Goal: Browse casually: Explore the website without a specific task or goal

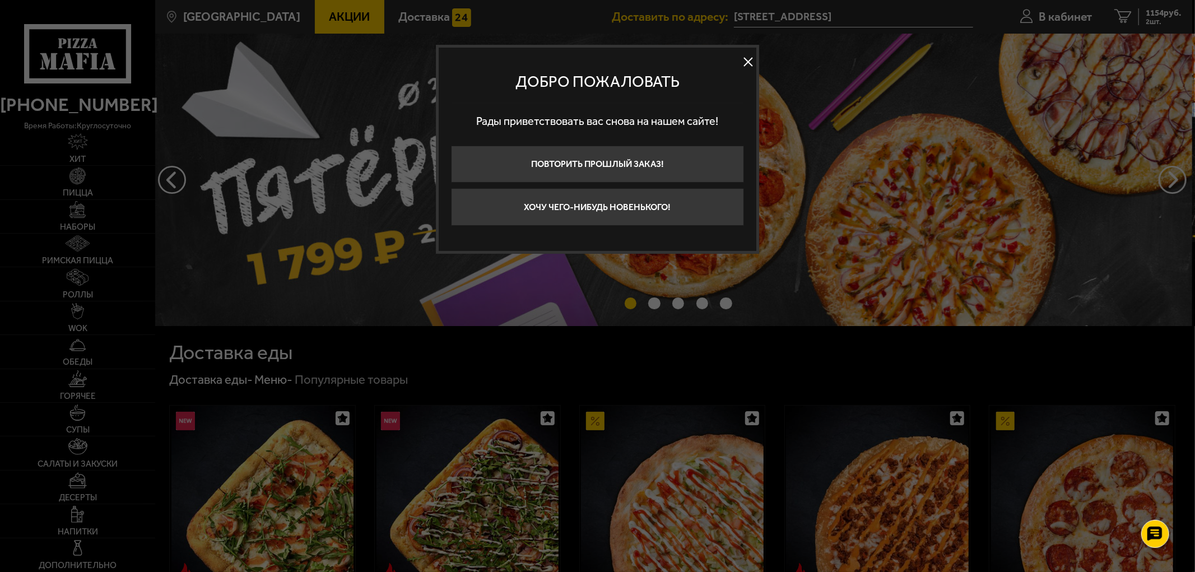
click at [748, 59] on button at bounding box center [747, 62] width 17 height 17
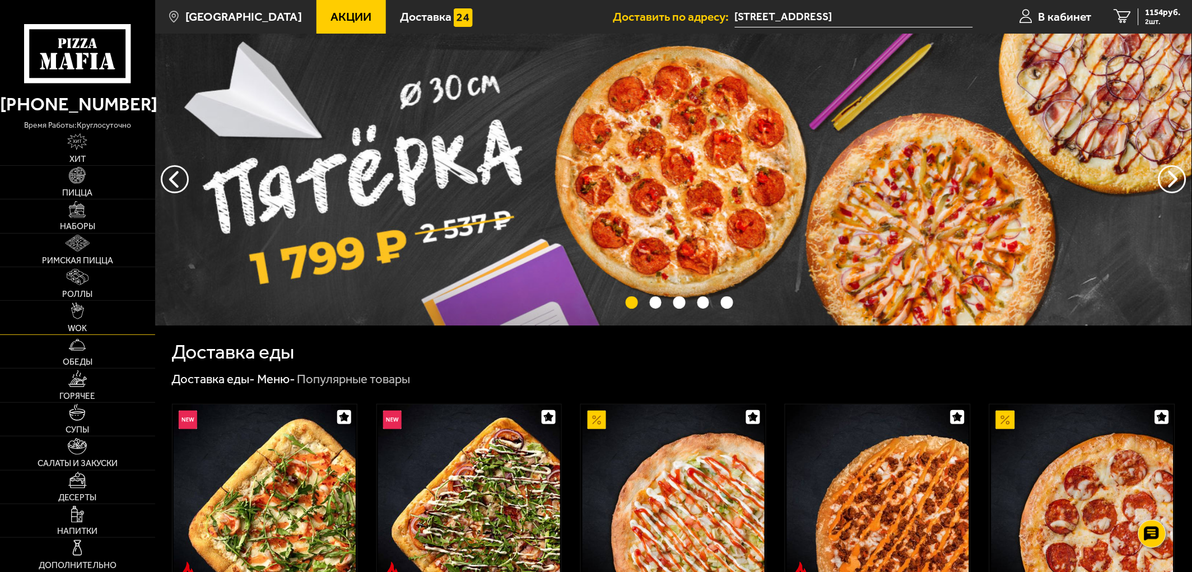
click at [62, 314] on link "WOK" at bounding box center [77, 317] width 155 height 33
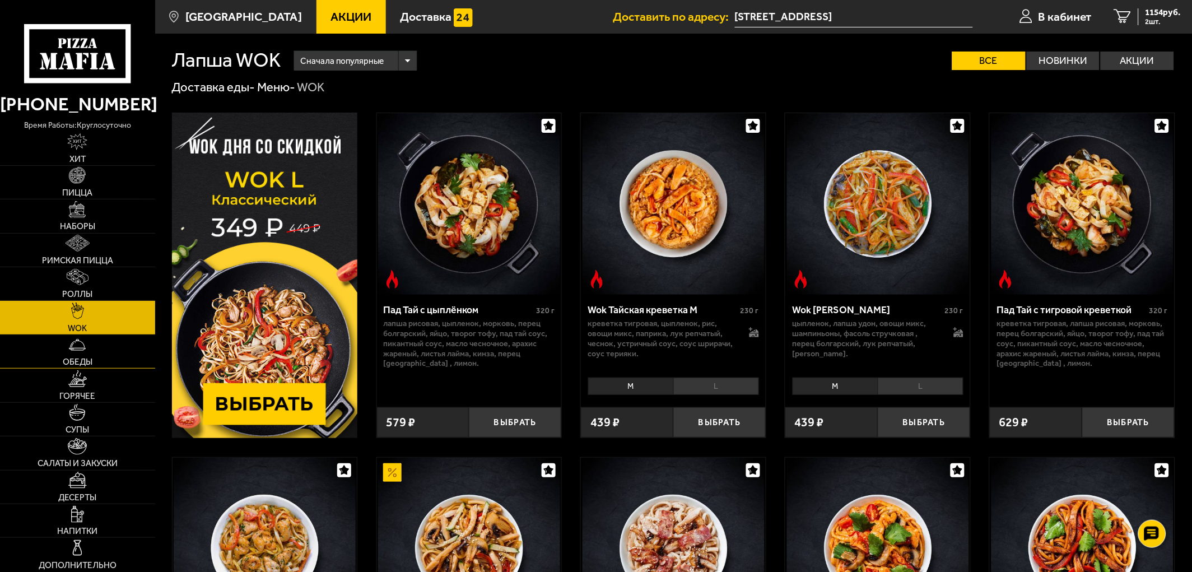
click at [101, 363] on link "Обеды" at bounding box center [77, 351] width 155 height 33
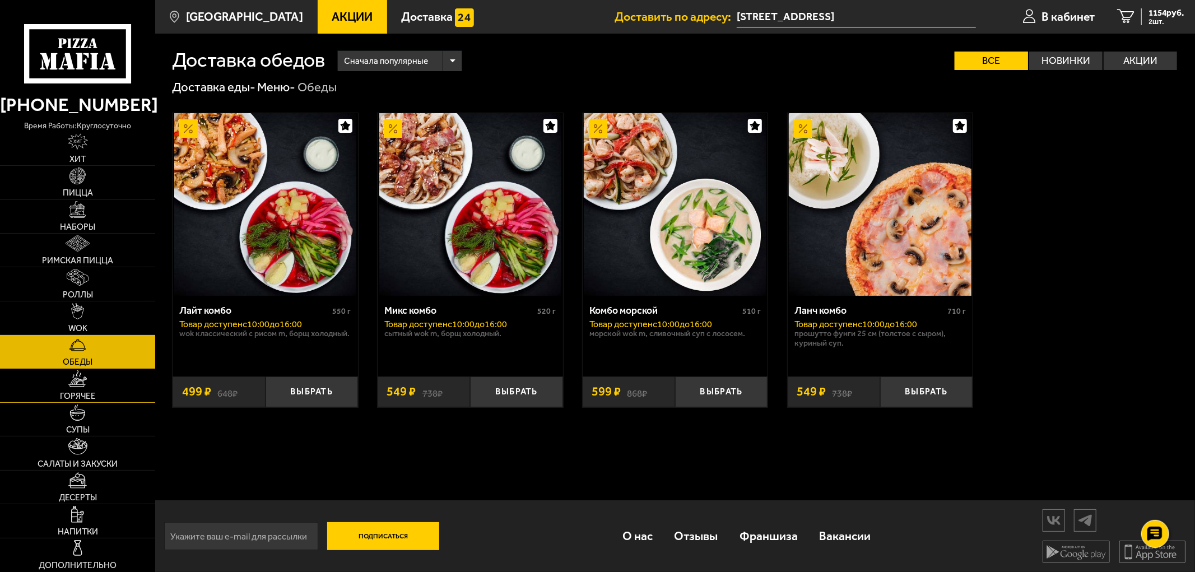
drag, startPoint x: 80, startPoint y: 398, endPoint x: 87, endPoint y: 384, distance: 15.5
click at [80, 397] on span "Горячее" at bounding box center [78, 396] width 36 height 8
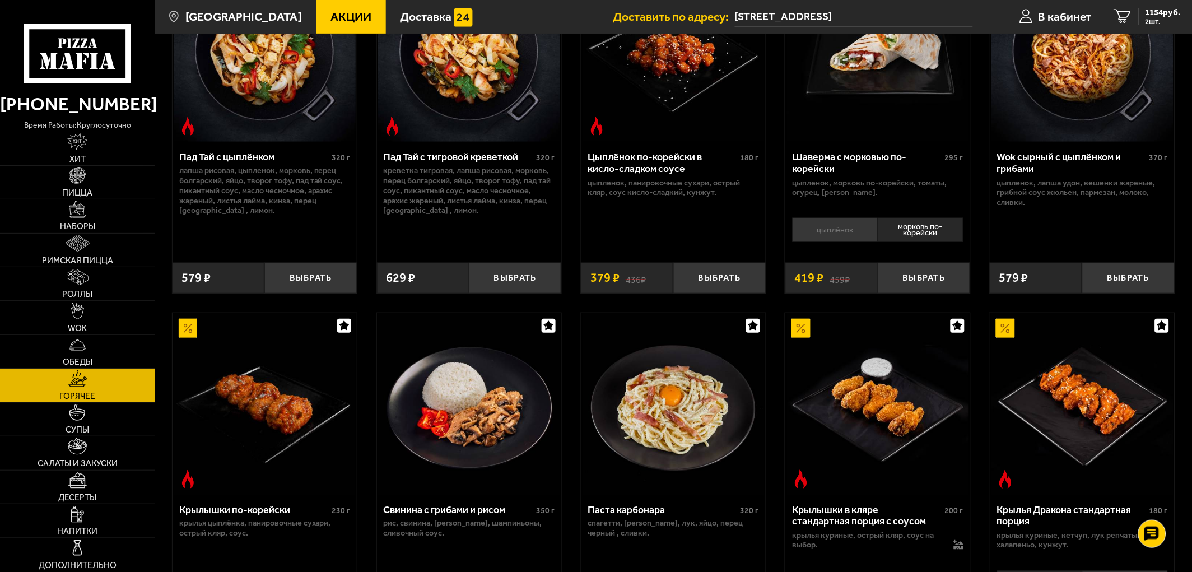
scroll to position [62, 0]
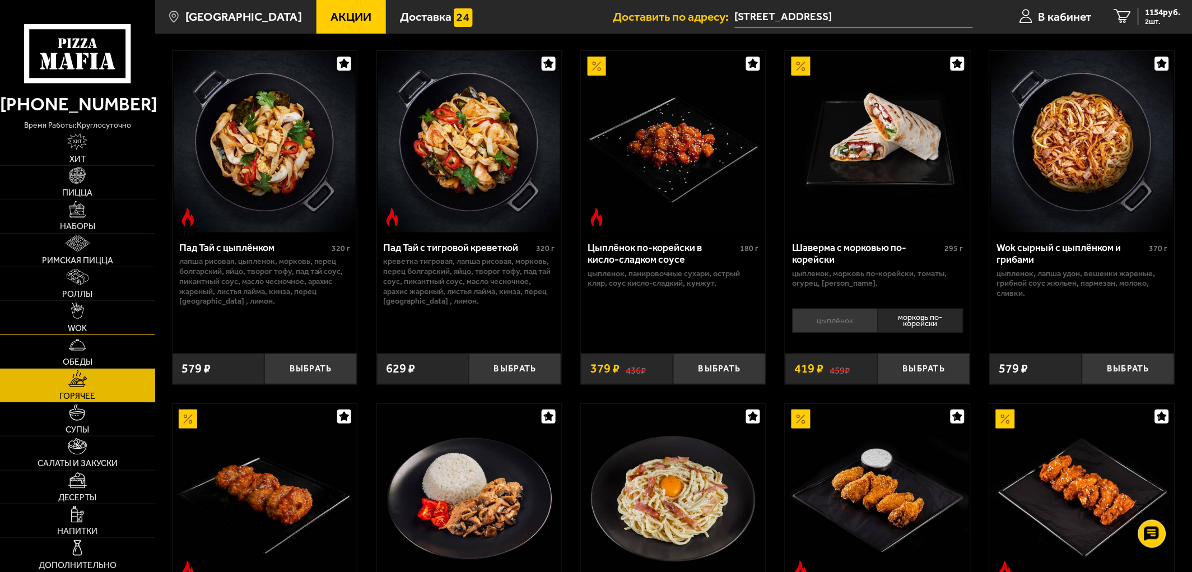
click at [73, 322] on link "WOK" at bounding box center [77, 317] width 155 height 33
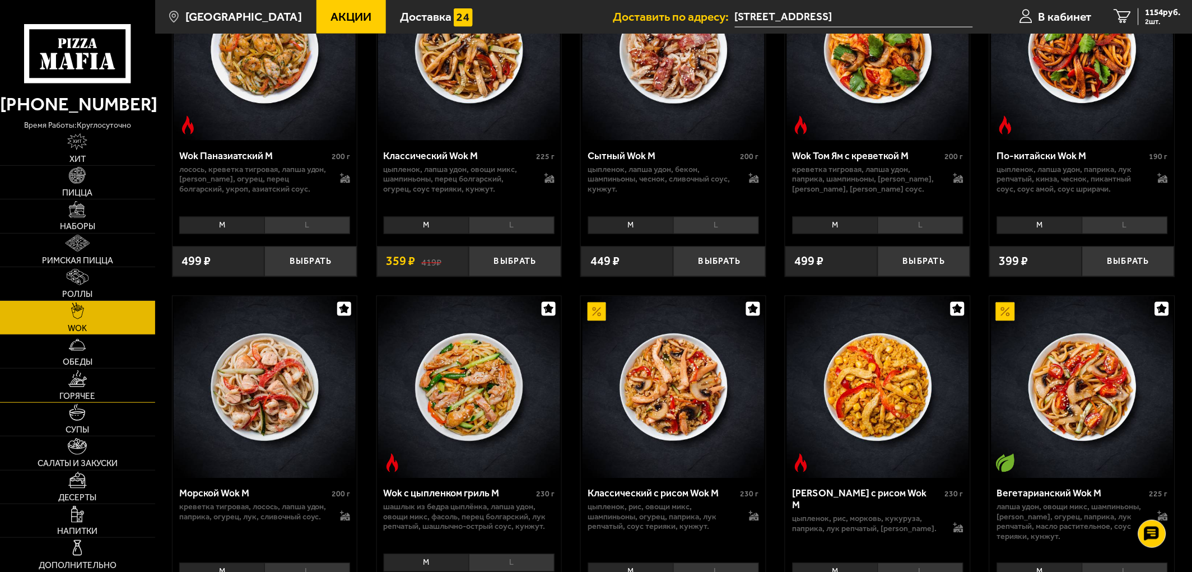
scroll to position [497, 0]
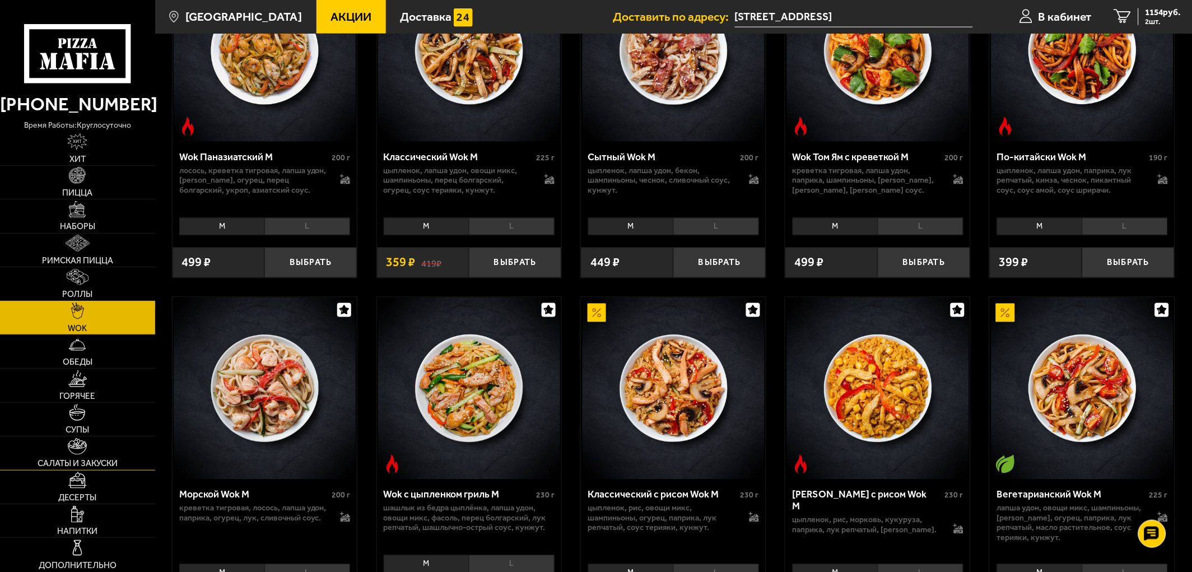
click at [101, 462] on span "Салаты и закуски" at bounding box center [78, 463] width 80 height 8
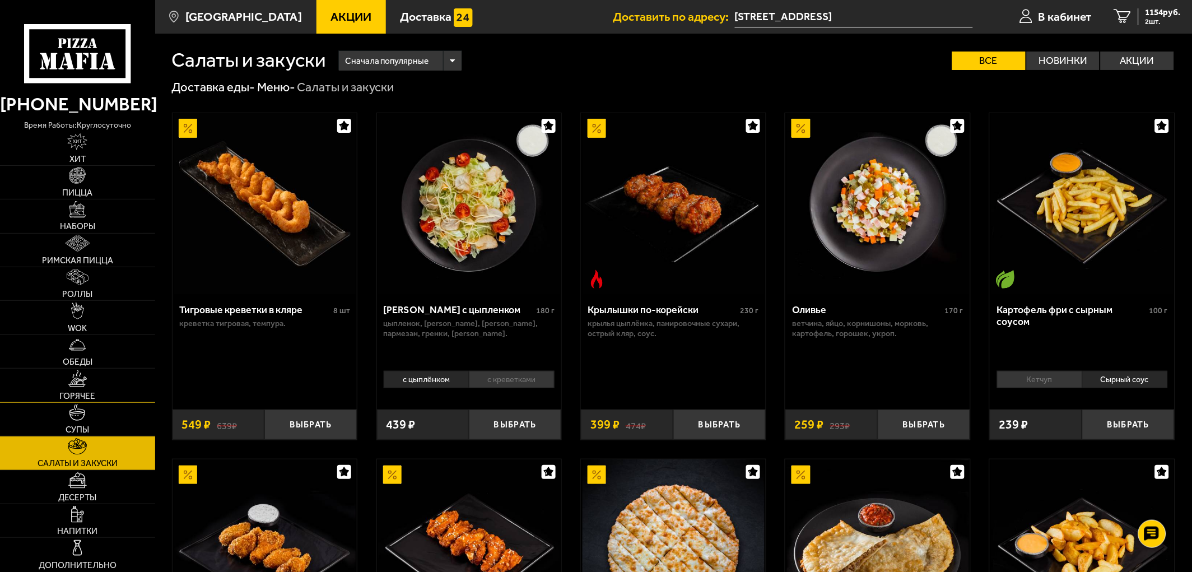
click at [90, 383] on link "Горячее" at bounding box center [77, 385] width 155 height 33
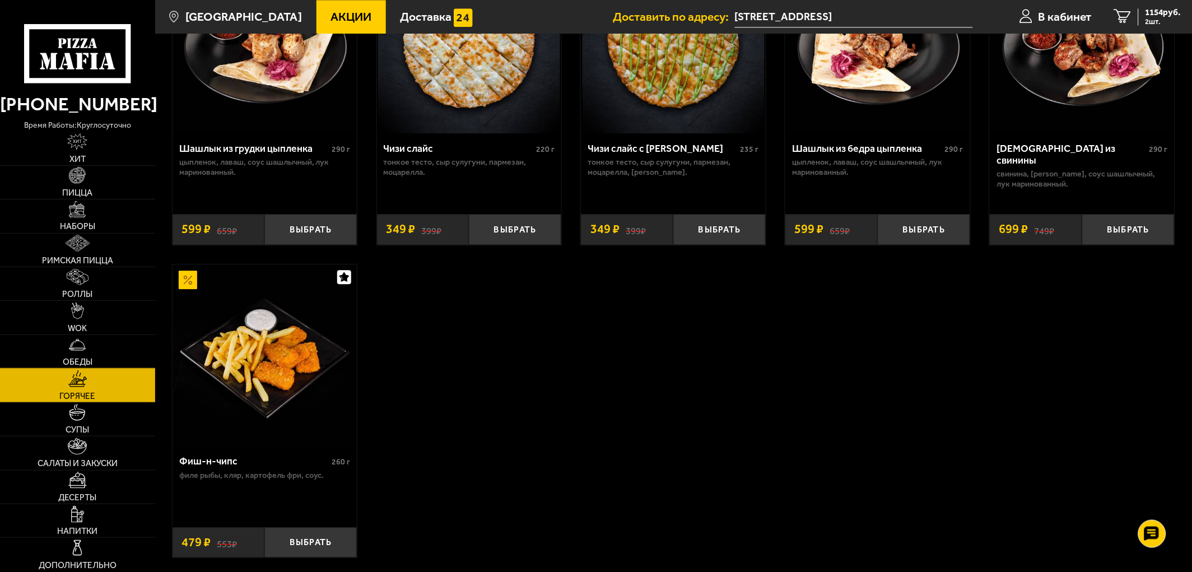
scroll to position [839, 0]
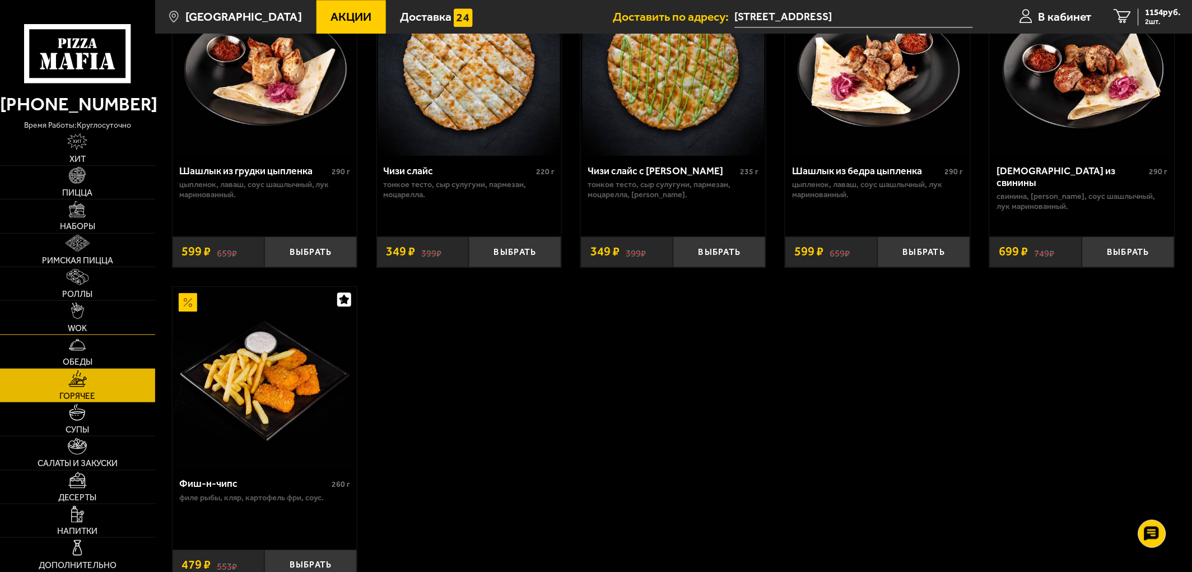
click at [68, 316] on link "WOK" at bounding box center [77, 317] width 155 height 33
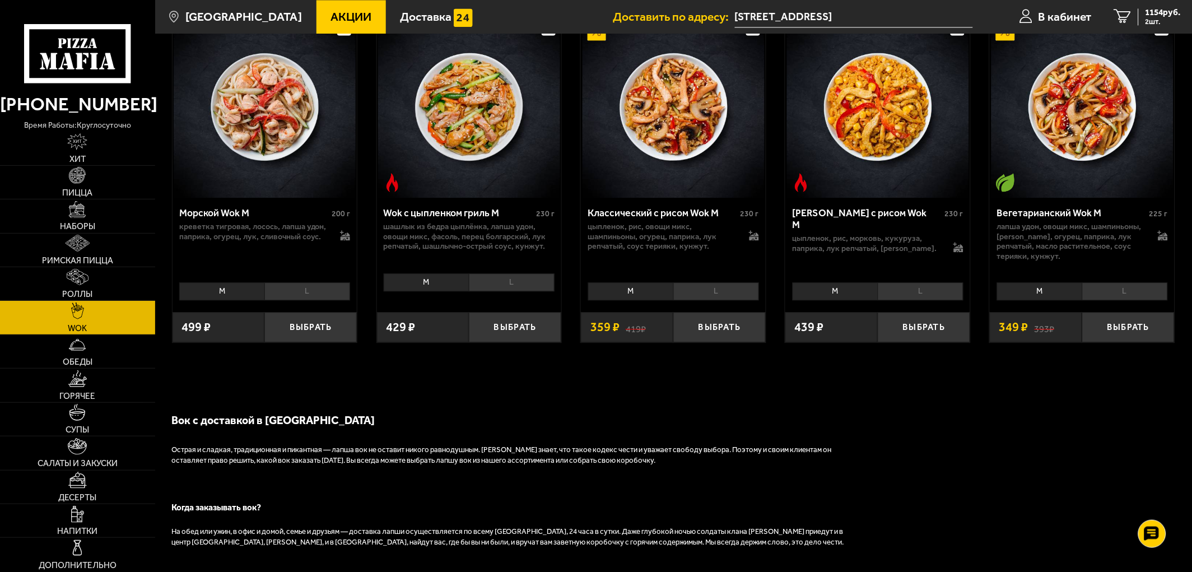
scroll to position [809, 0]
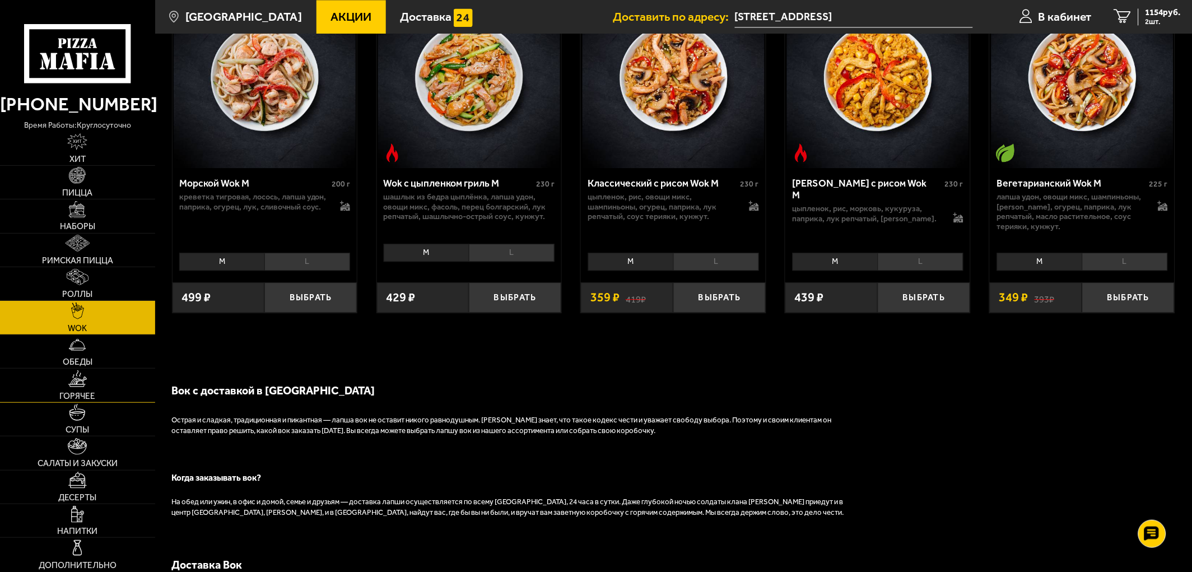
click at [54, 383] on link "Горячее" at bounding box center [77, 385] width 155 height 33
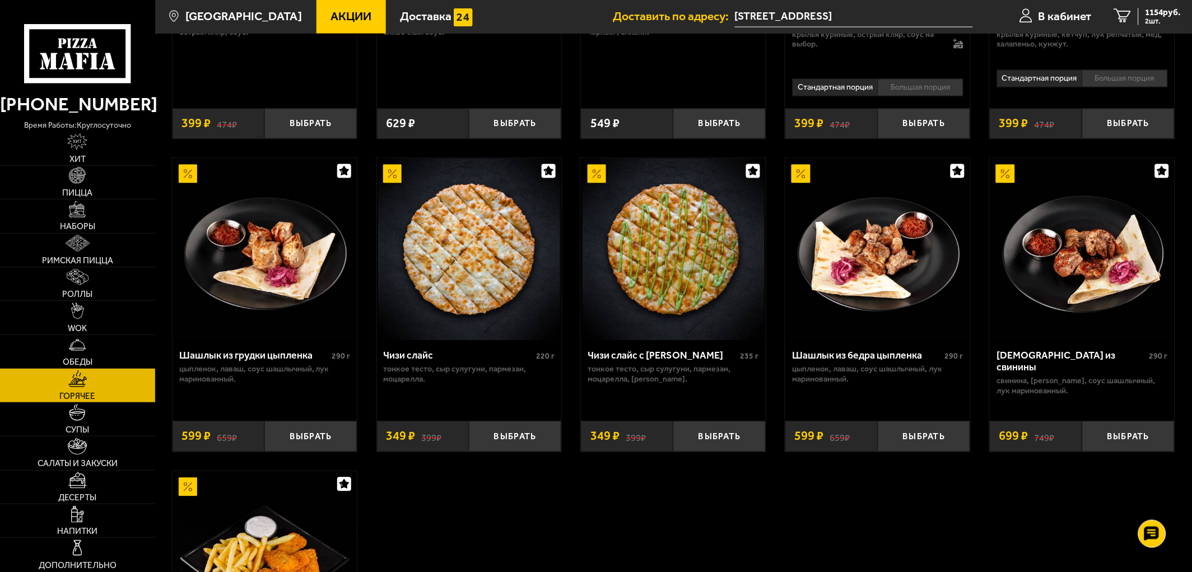
scroll to position [685, 0]
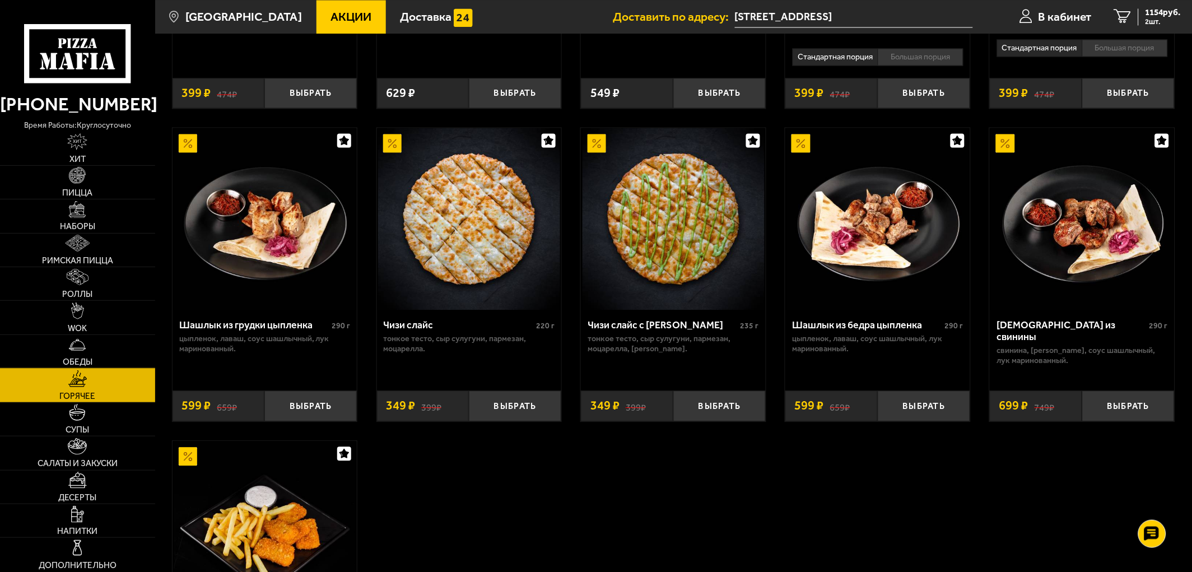
click at [73, 350] on img at bounding box center [77, 345] width 17 height 17
